Goal: Task Accomplishment & Management: Complete application form

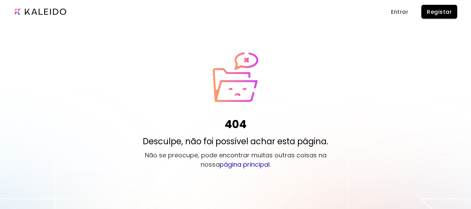
click at [225, 166] on link "página principal" at bounding box center [245, 164] width 50 height 9
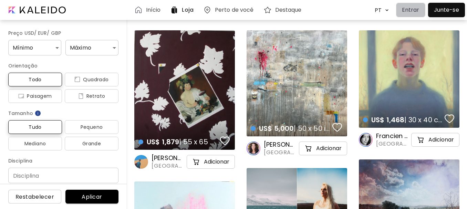
click at [410, 12] on p "Entrar" at bounding box center [411, 10] width 18 height 8
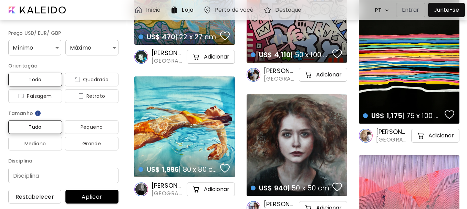
scroll to position [482, 0]
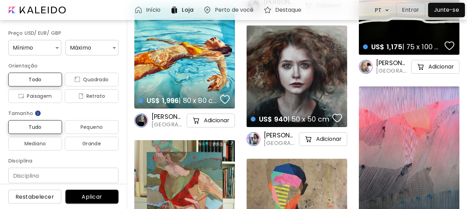
click at [411, 11] on p "Entrar" at bounding box center [411, 10] width 18 height 8
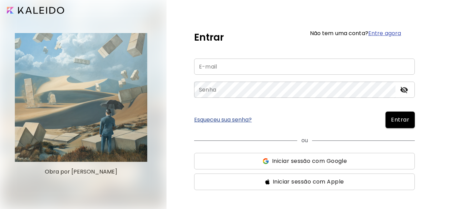
click at [228, 68] on input "email" at bounding box center [304, 67] width 221 height 16
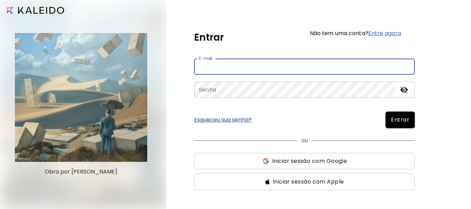
type input "**********"
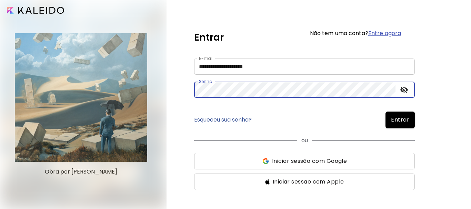
click at [391, 32] on link "Entre agora" at bounding box center [384, 33] width 33 height 8
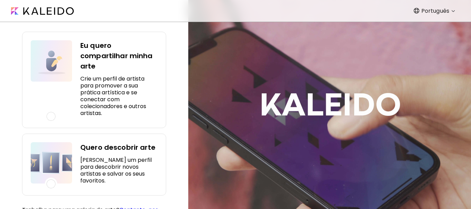
scroll to position [66, 0]
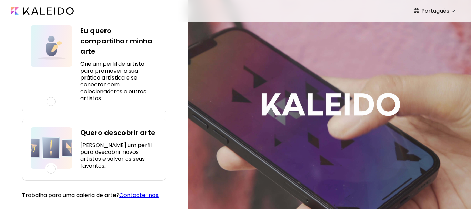
click at [52, 100] on div at bounding box center [51, 101] width 9 height 9
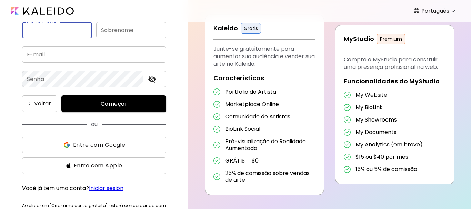
scroll to position [0, 0]
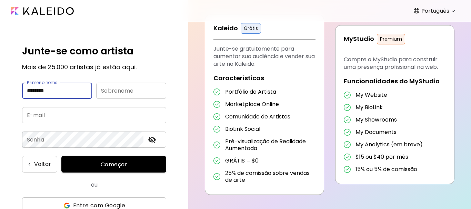
type input "*******"
click at [142, 89] on input "text" at bounding box center [131, 91] width 70 height 16
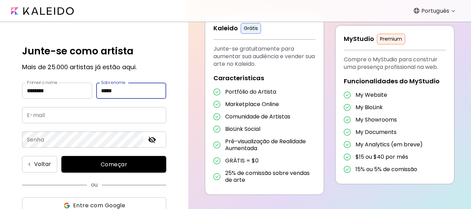
type input "*****"
click at [80, 117] on input "email" at bounding box center [94, 115] width 144 height 16
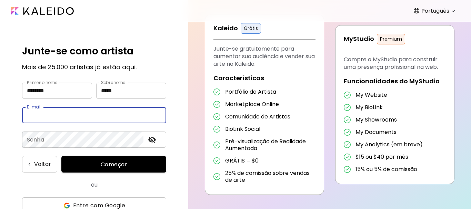
type input "**********"
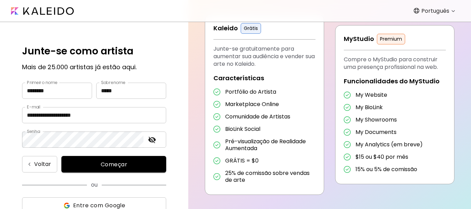
click at [102, 164] on span "Começar" at bounding box center [114, 164] width 88 height 7
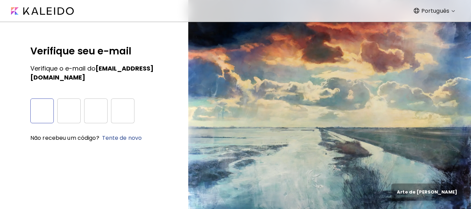
type input "*"
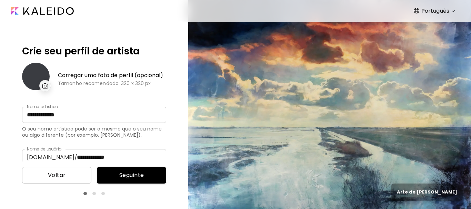
type input "**********"
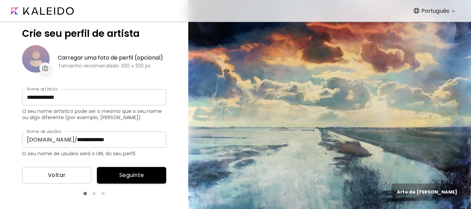
scroll to position [43, 0]
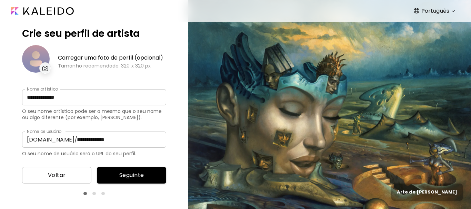
click at [94, 194] on div at bounding box center [93, 193] width 3 height 3
click at [46, 66] on img at bounding box center [45, 68] width 6 height 5
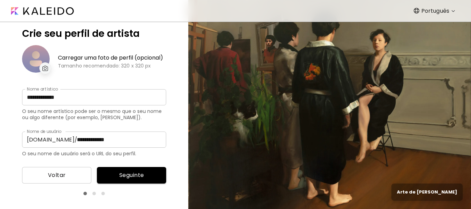
click at [131, 180] on button "Seguinte" at bounding box center [131, 175] width 69 height 17
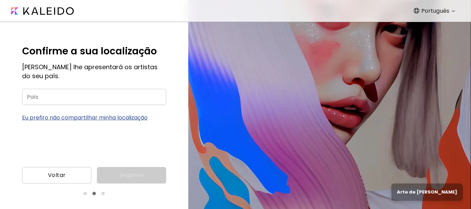
click at [38, 100] on input "País" at bounding box center [94, 97] width 144 height 16
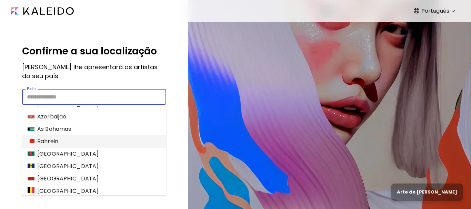
scroll to position [276, 0]
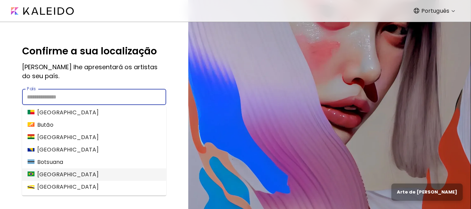
click at [53, 173] on li "[GEOGRAPHIC_DATA]" at bounding box center [94, 175] width 144 height 12
type input "******"
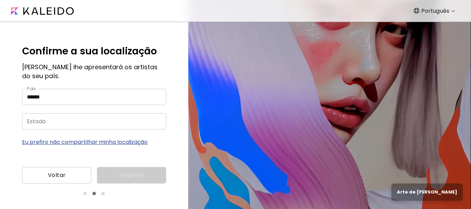
click at [46, 122] on input "Estado" at bounding box center [87, 121] width 131 height 16
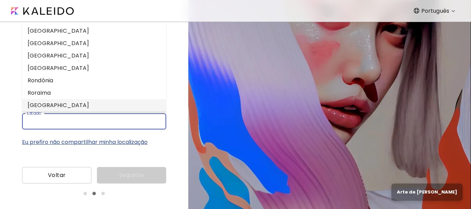
scroll to position [241, 0]
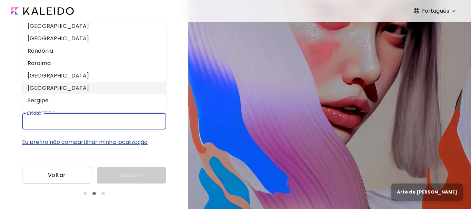
click at [43, 91] on li "[GEOGRAPHIC_DATA]" at bounding box center [94, 88] width 144 height 12
type input "*********"
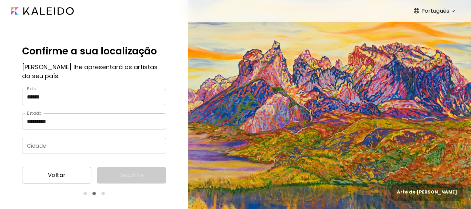
click at [75, 150] on input "Cidade" at bounding box center [87, 146] width 131 height 16
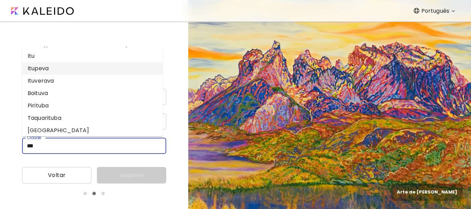
click at [45, 64] on li "Itupeva" at bounding box center [92, 68] width 141 height 12
type input "*******"
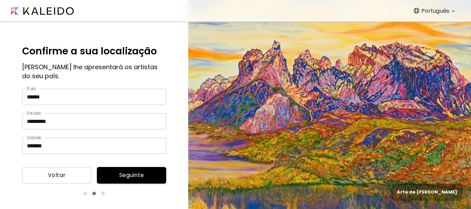
click at [153, 171] on span "Seguinte" at bounding box center [131, 175] width 58 height 8
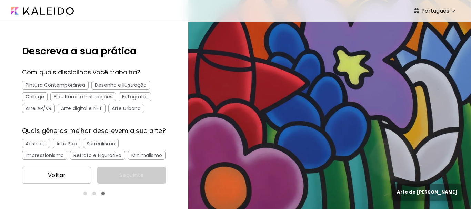
click at [79, 83] on div "Pintura Contemporânea" at bounding box center [55, 85] width 67 height 9
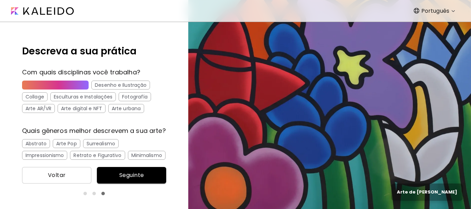
click at [101, 85] on div "Desenho e Ilustração" at bounding box center [120, 85] width 59 height 9
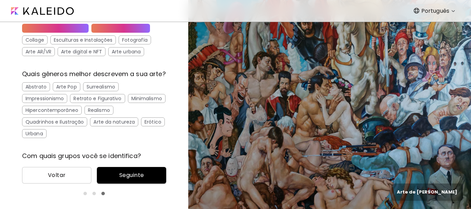
scroll to position [69, 0]
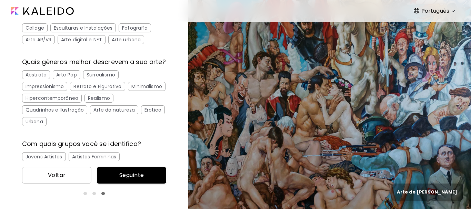
click at [100, 114] on div "Arte da natureza" at bounding box center [114, 109] width 48 height 9
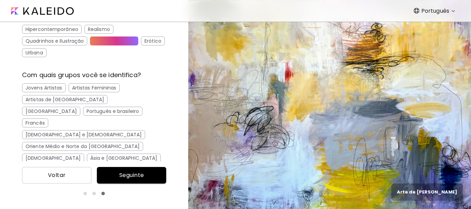
scroll to position [149, 0]
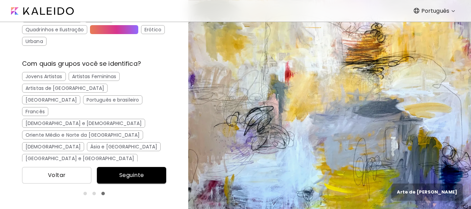
click at [57, 81] on div "Jovens Artistas" at bounding box center [44, 76] width 44 height 9
click at [88, 81] on div "Artistas Femininas" at bounding box center [94, 76] width 51 height 9
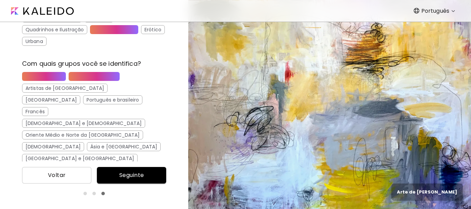
scroll to position [115, 0]
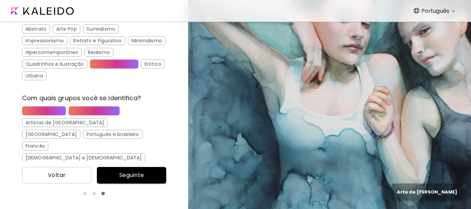
click at [47, 80] on div "Urbana" at bounding box center [34, 75] width 24 height 9
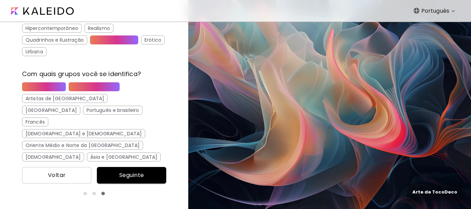
scroll to position [149, 0]
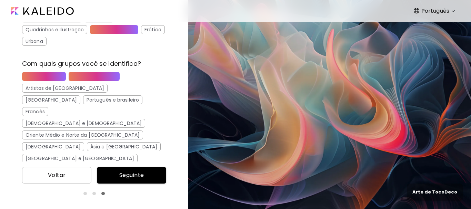
click at [80, 96] on div "[GEOGRAPHIC_DATA]" at bounding box center [51, 99] width 58 height 9
click at [83, 104] on div "Português e brasileiro" at bounding box center [112, 99] width 59 height 9
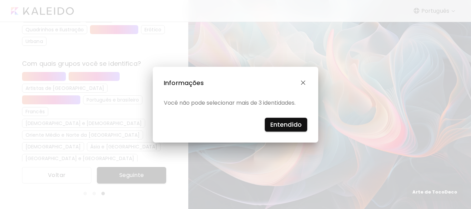
click at [283, 124] on h4 "Entendido" at bounding box center [285, 125] width 31 height 10
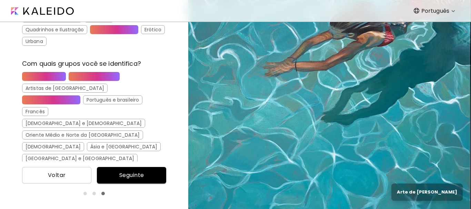
click at [56, 81] on div "Jovens Artistas" at bounding box center [44, 76] width 44 height 9
click at [50, 81] on div "Jovens Artistas" at bounding box center [44, 76] width 44 height 9
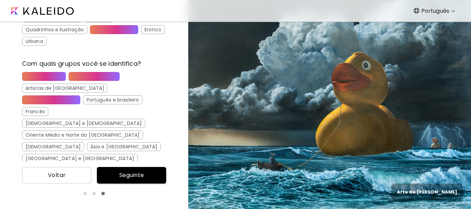
click at [80, 97] on div "[GEOGRAPHIC_DATA]" at bounding box center [51, 99] width 58 height 9
click at [83, 104] on div "Português e brasileiro" at bounding box center [112, 99] width 59 height 9
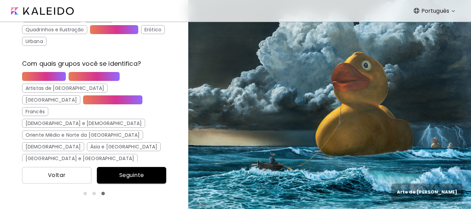
click at [131, 176] on span "Seguinte" at bounding box center [131, 175] width 58 height 8
